Goal: Find specific page/section: Find specific page/section

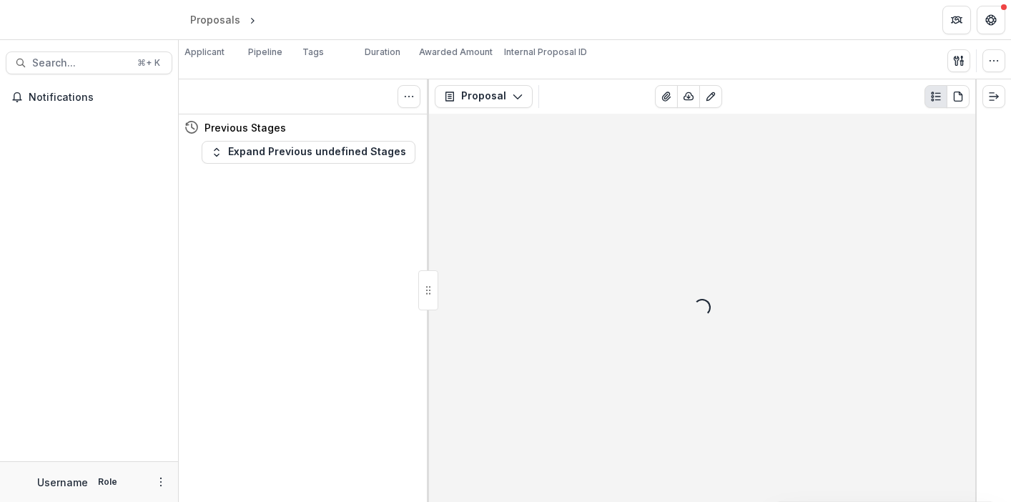
click at [87, 20] on div at bounding box center [89, 23] width 179 height 34
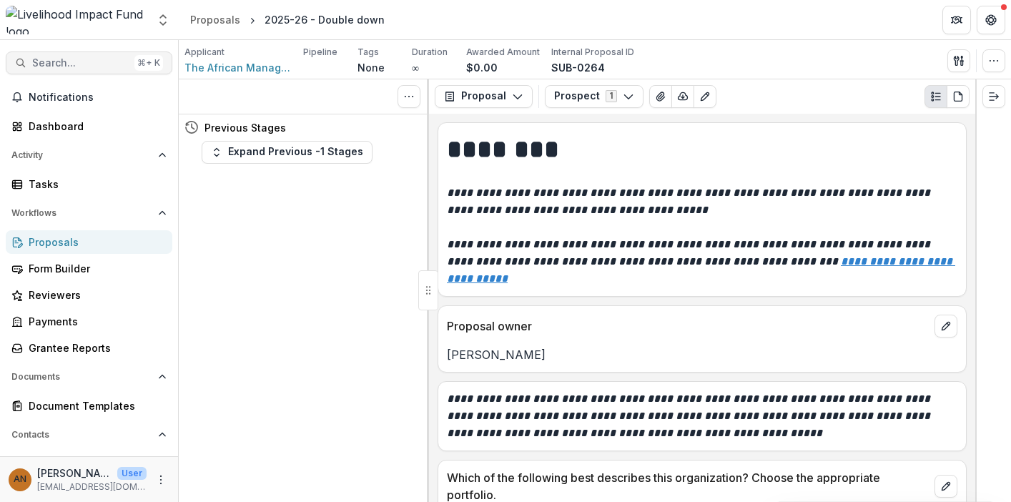
click at [89, 61] on span "Search..." at bounding box center [80, 63] width 97 height 12
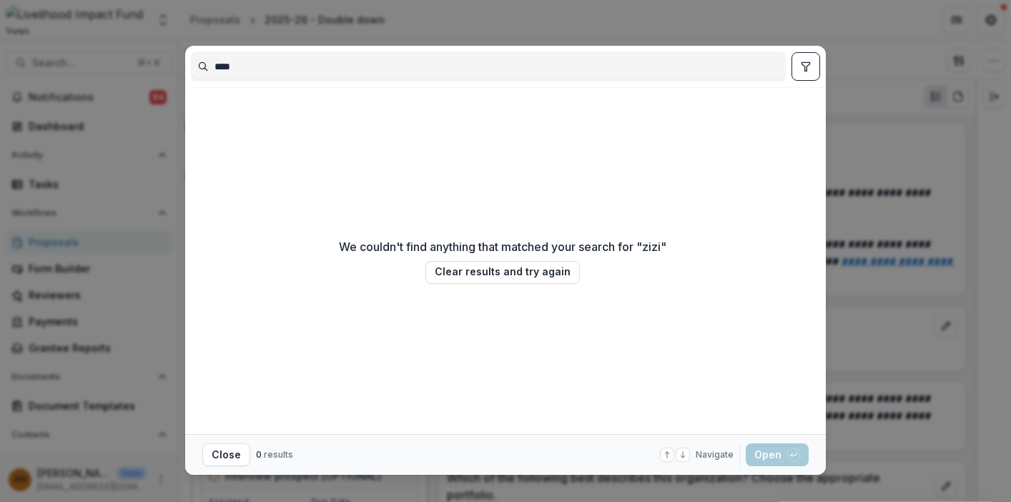
type input "****"
